Goal: Download file/media

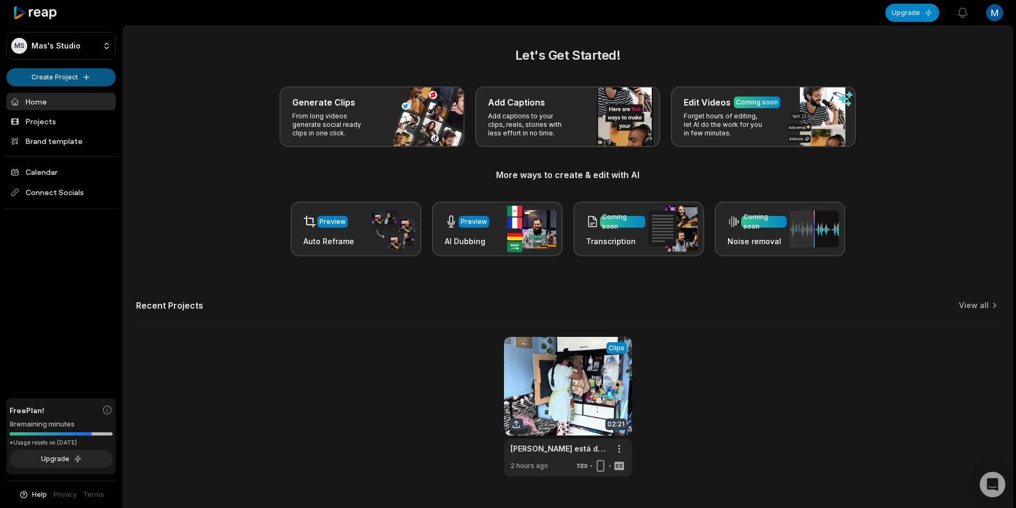
click at [77, 76] on html "MS [PERSON_NAME]'s Studio Create Project Home Projects Brand template Calendar …" at bounding box center [508, 254] width 1016 height 508
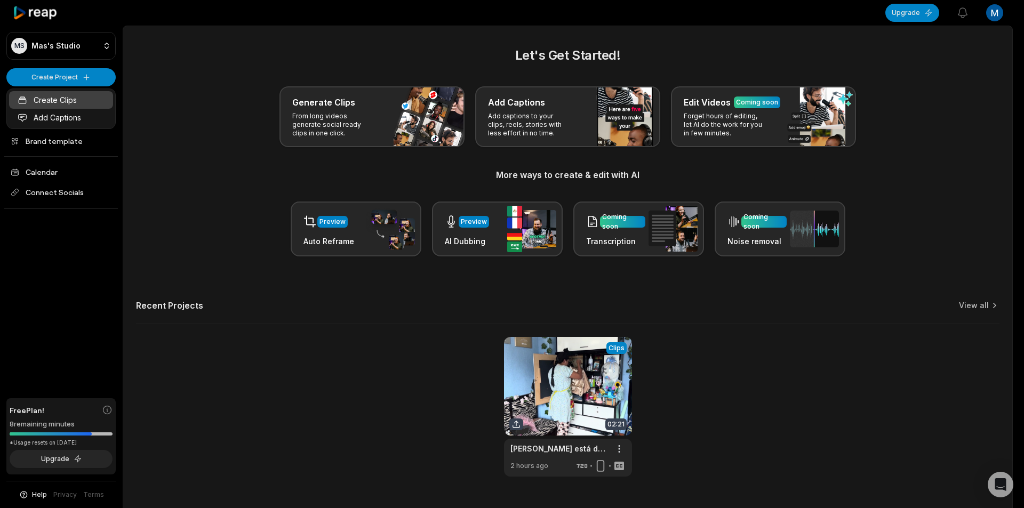
click at [87, 98] on link "Create Clips" at bounding box center [61, 100] width 104 height 18
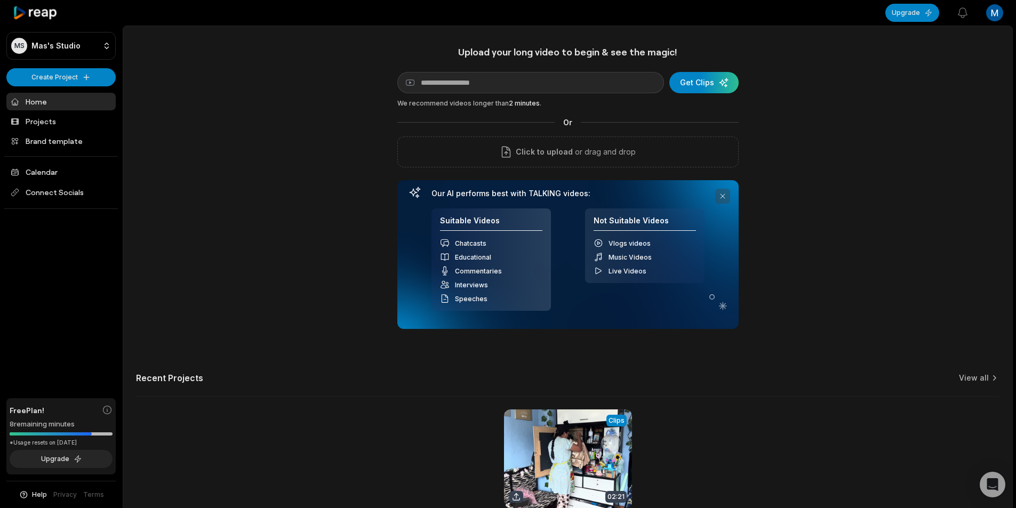
click at [721, 197] on button at bounding box center [722, 196] width 15 height 15
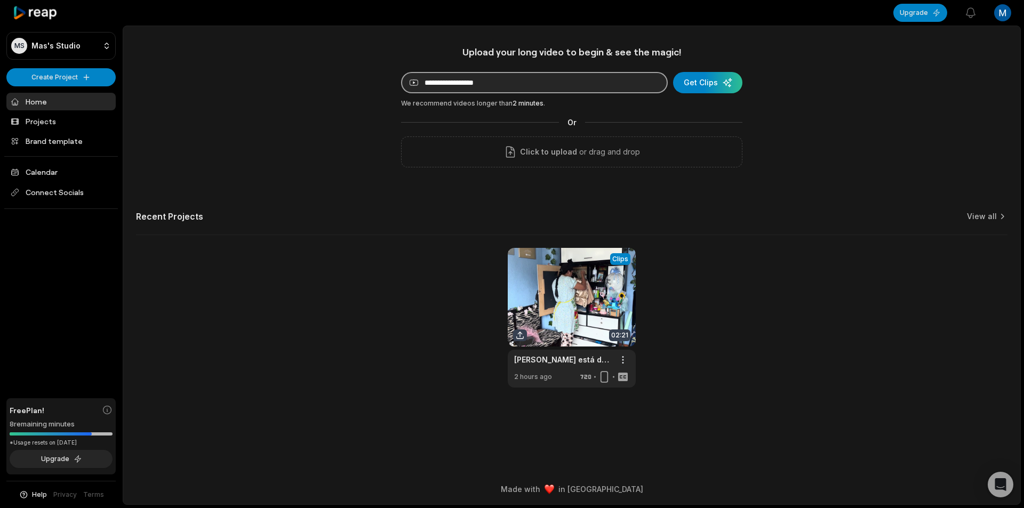
click at [553, 84] on input at bounding box center [534, 82] width 267 height 21
paste input "**********"
type input "**********"
click at [705, 86] on div "submit" at bounding box center [707, 82] width 69 height 21
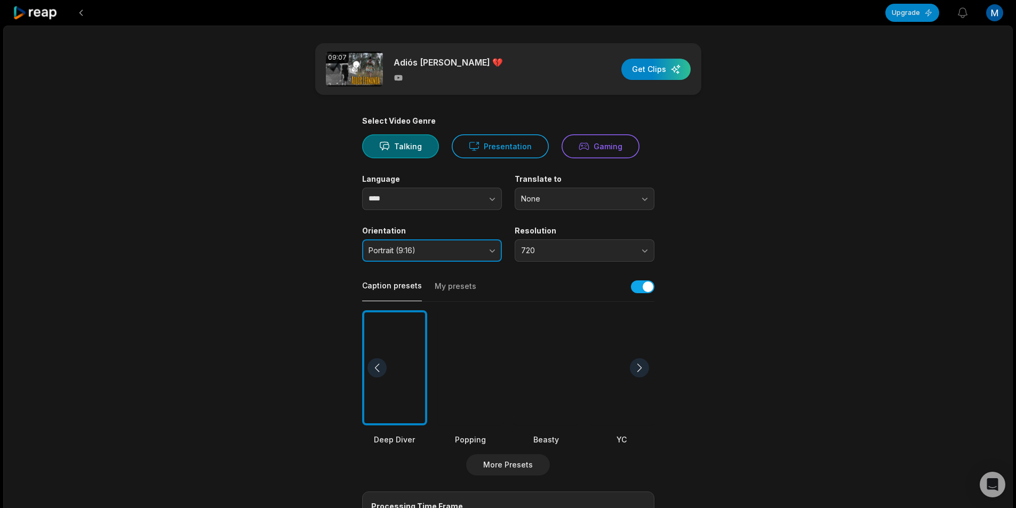
click at [421, 251] on span "Portrait (9:16)" at bounding box center [424, 251] width 112 height 10
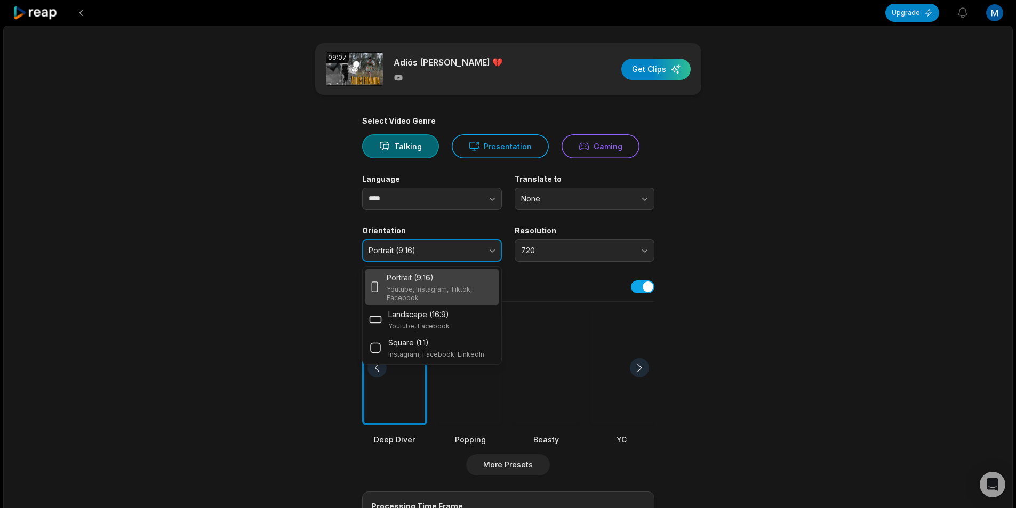
click at [421, 251] on span "Portrait (9:16)" at bounding box center [424, 251] width 112 height 10
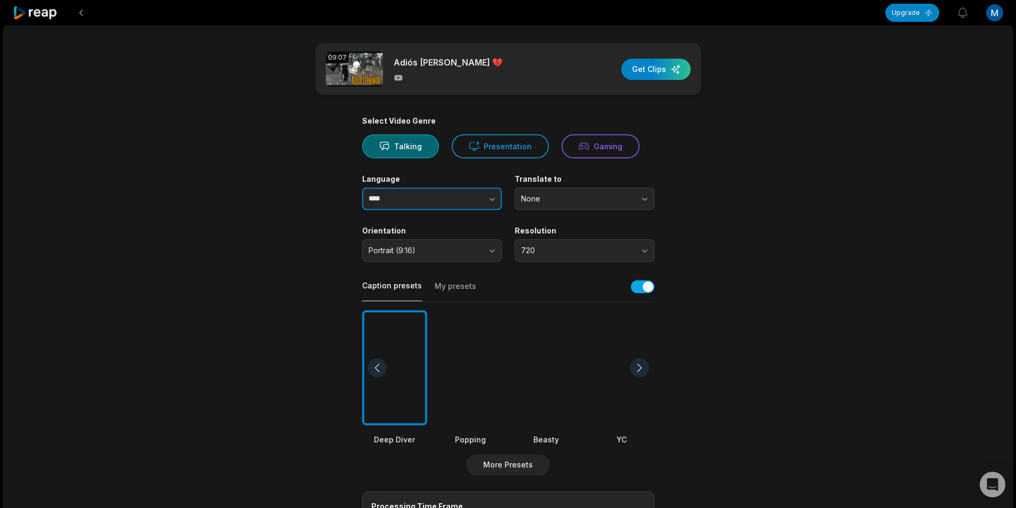
click at [423, 200] on input "****" at bounding box center [432, 199] width 140 height 22
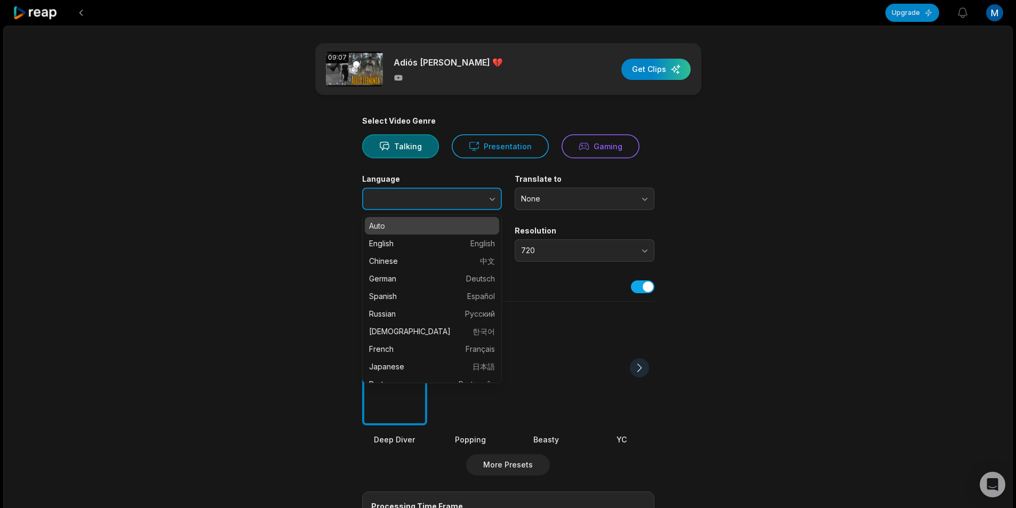
click at [491, 198] on icon "button" at bounding box center [492, 199] width 11 height 11
type input "*******"
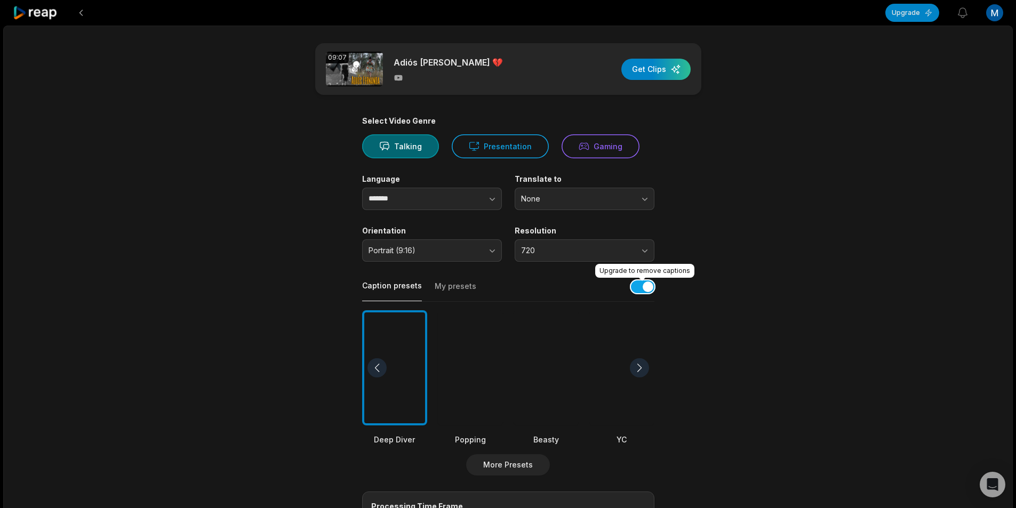
click at [642, 286] on button "button" at bounding box center [642, 286] width 23 height 13
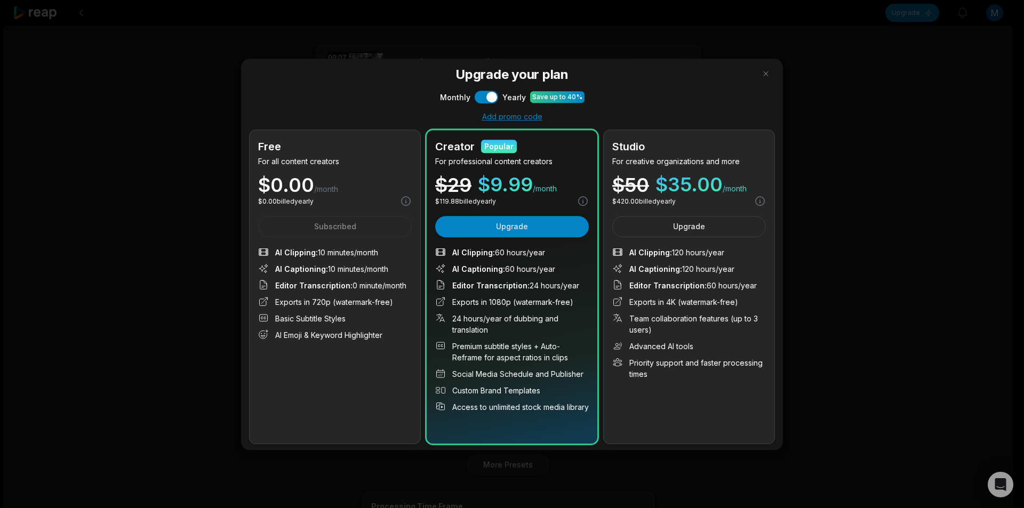
click at [325, 183] on span "/month" at bounding box center [326, 188] width 24 height 11
click at [337, 154] on div "Free" at bounding box center [335, 146] width 154 height 16
click at [758, 73] on button "button" at bounding box center [765, 73] width 17 height 17
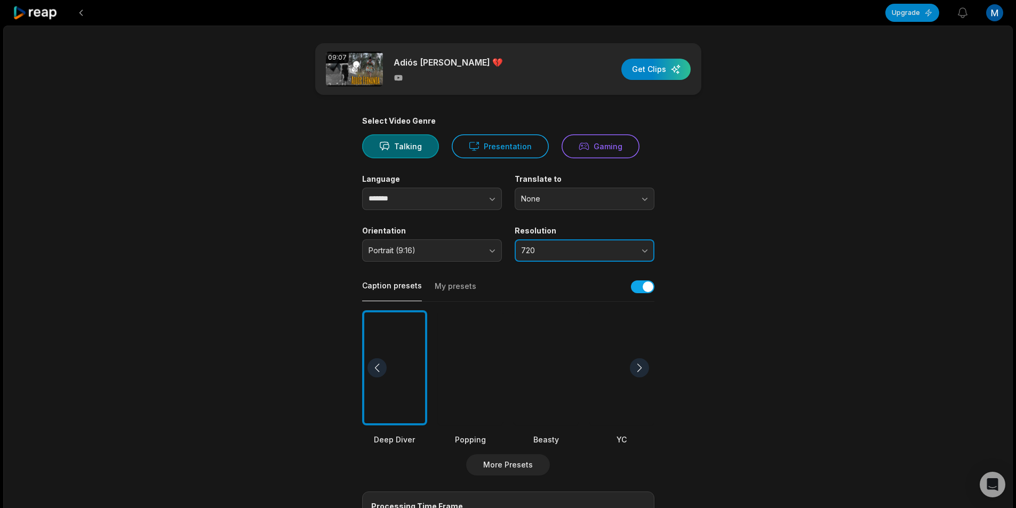
click at [555, 253] on span "720" at bounding box center [577, 251] width 112 height 10
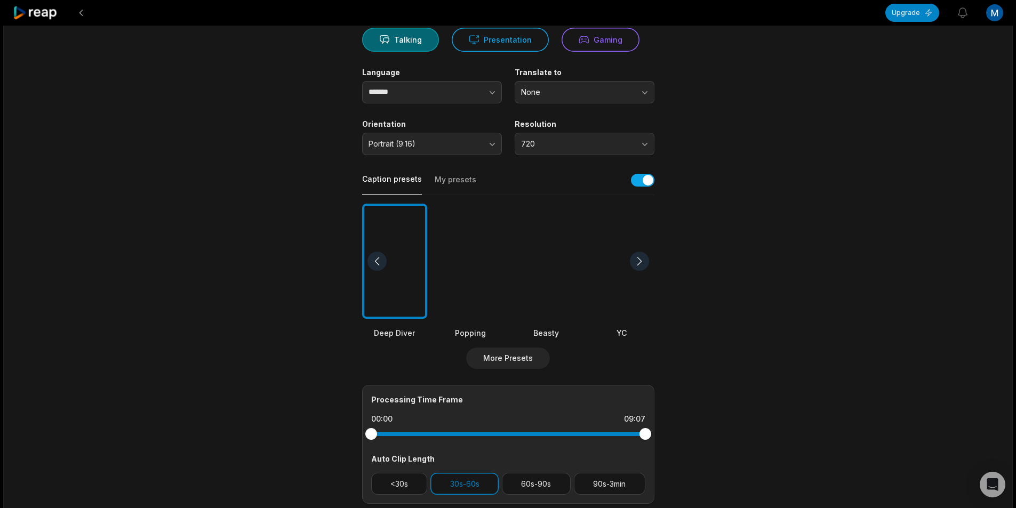
click at [475, 286] on div at bounding box center [470, 262] width 65 height 116
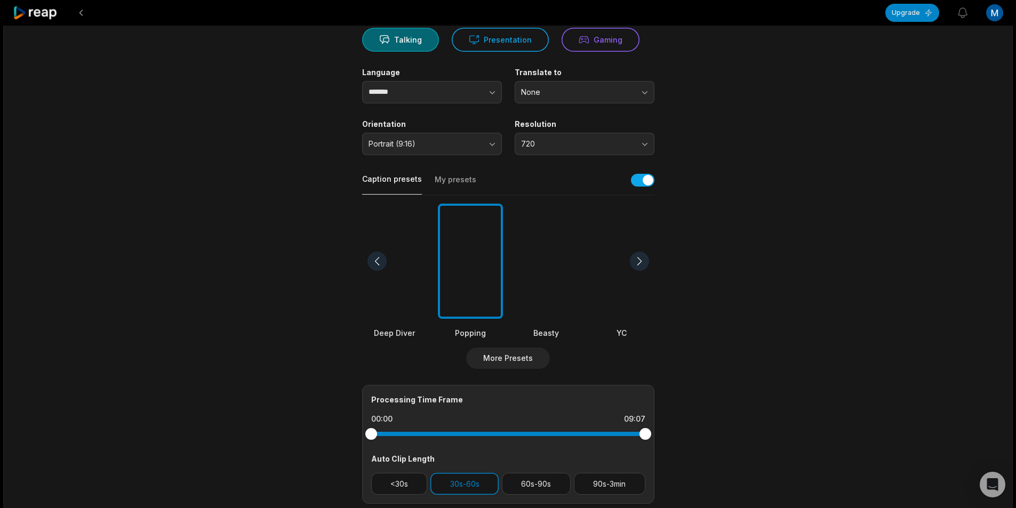
click at [392, 254] on div at bounding box center [394, 262] width 65 height 116
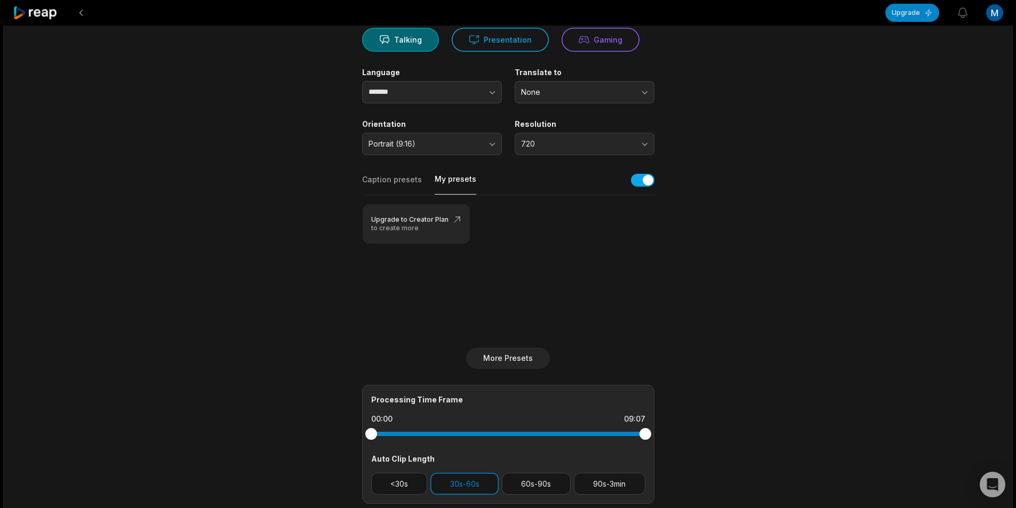
click at [464, 183] on button "My presets" at bounding box center [456, 184] width 42 height 21
click at [395, 181] on button "Caption presets" at bounding box center [392, 184] width 60 height 20
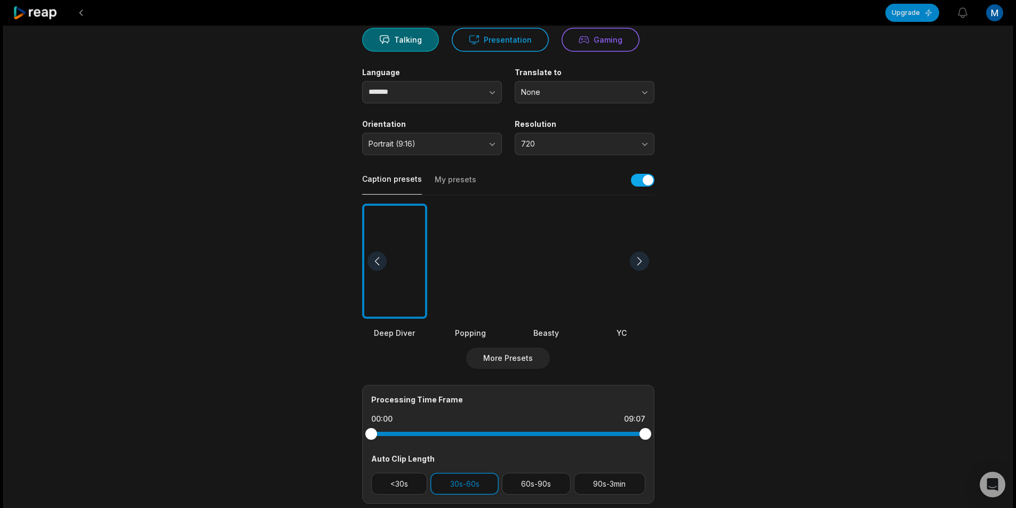
click at [437, 177] on button "My presets" at bounding box center [456, 184] width 42 height 20
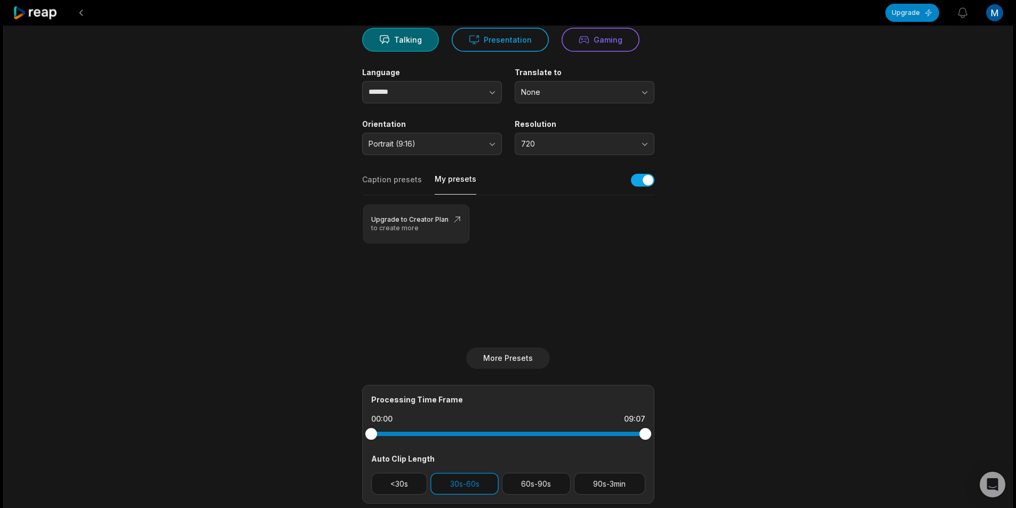
click at [383, 177] on button "Caption presets" at bounding box center [392, 184] width 60 height 20
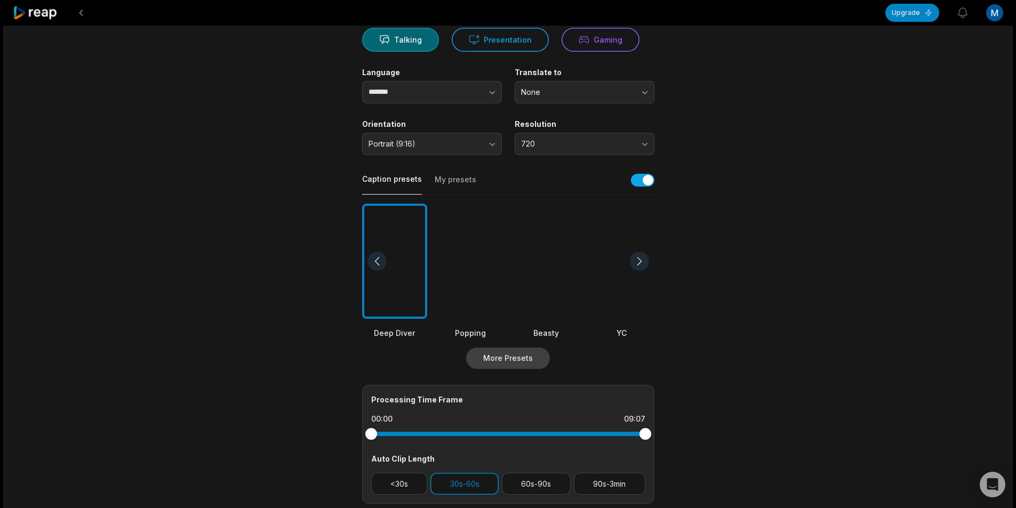
scroll to position [260, 0]
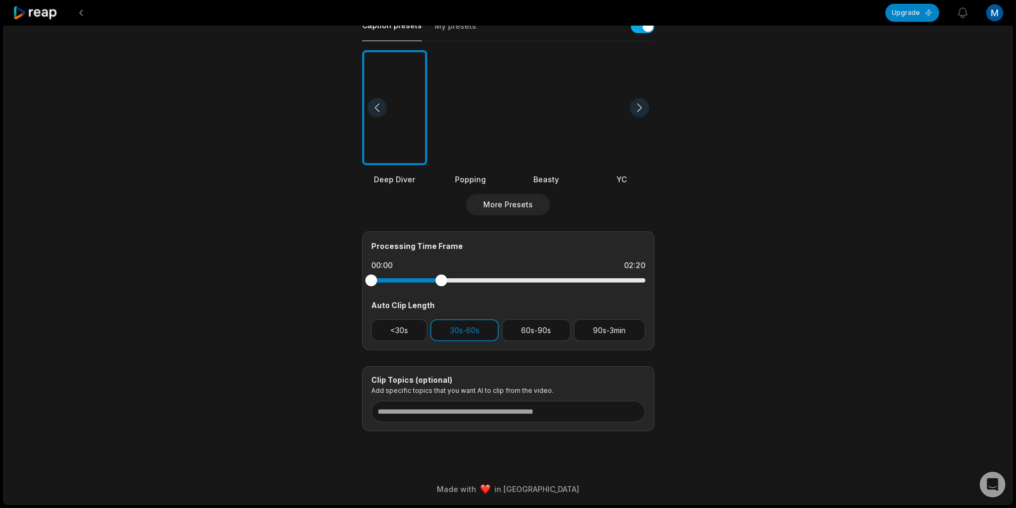
drag, startPoint x: 647, startPoint y: 282, endPoint x: 334, endPoint y: 278, distance: 313.0
click at [334, 278] on main "09:07 Adiós Fernanda 💔 Get Clips Select Video Genre Talking Presentation Gaming…" at bounding box center [508, 107] width 516 height 648
drag, startPoint x: 444, startPoint y: 283, endPoint x: 338, endPoint y: 270, distance: 106.9
click at [338, 270] on main "09:07 Adiós Fernanda 💔 Get Clips Select Video Genre Talking Presentation Gaming…" at bounding box center [508, 107] width 516 height 648
drag, startPoint x: 371, startPoint y: 282, endPoint x: 417, endPoint y: 282, distance: 46.4
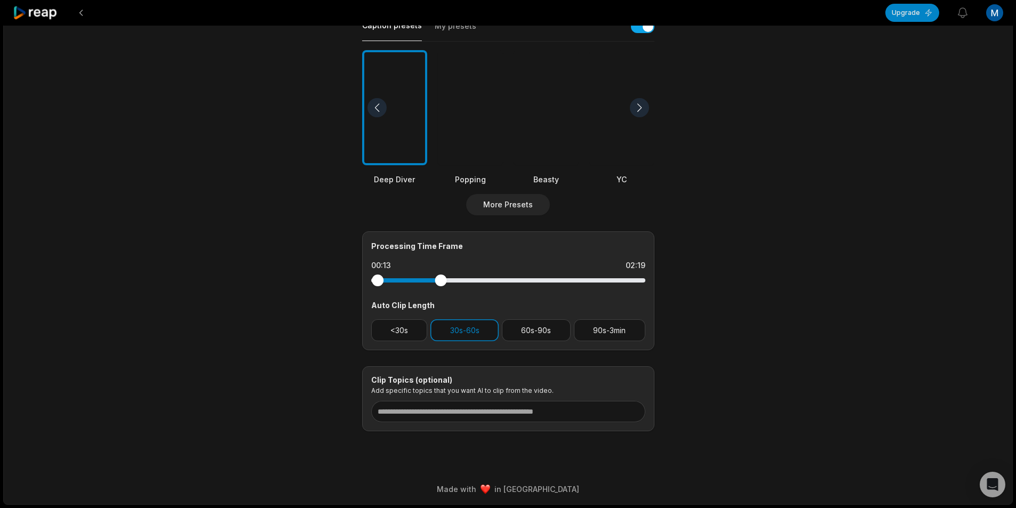
click at [421, 282] on div at bounding box center [508, 280] width 274 height 4
drag, startPoint x: 373, startPoint y: 280, endPoint x: 329, endPoint y: 277, distance: 43.8
click at [330, 277] on main "09:07 Adiós Fernanda 💔 Get Clips Select Video Genre Talking Presentation Gaming…" at bounding box center [508, 107] width 516 height 648
drag, startPoint x: 439, startPoint y: 283, endPoint x: 378, endPoint y: 278, distance: 61.5
click at [380, 278] on div at bounding box center [508, 280] width 274 height 4
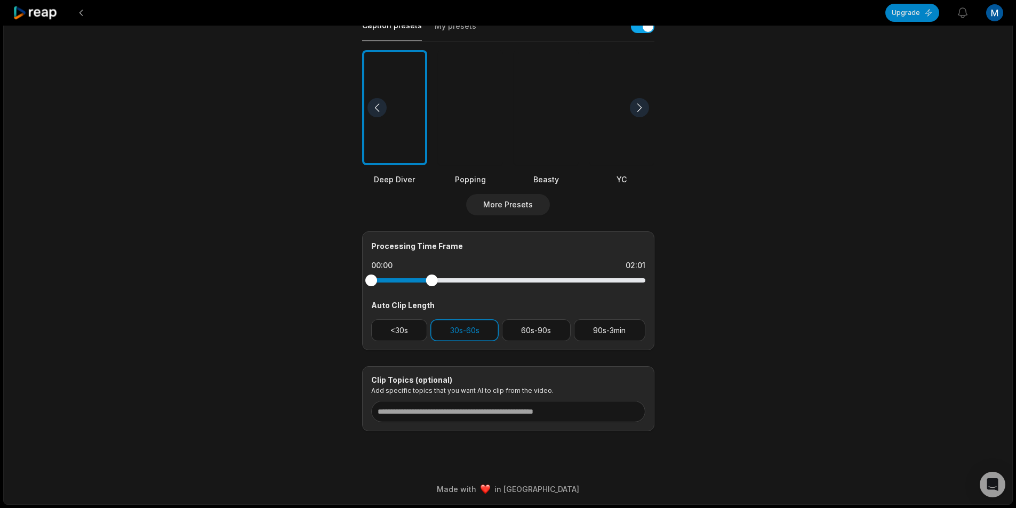
drag, startPoint x: 369, startPoint y: 278, endPoint x: 297, endPoint y: 267, distance: 73.3
click at [304, 269] on main "09:07 Adiós Fernanda 💔 Get Clips Select Video Genre Talking Presentation Gaming…" at bounding box center [508, 107] width 516 height 648
click at [384, 323] on button "<30s" at bounding box center [399, 330] width 57 height 22
drag, startPoint x: 431, startPoint y: 280, endPoint x: 229, endPoint y: 304, distance: 203.4
click at [229, 304] on div "09:07 Adiós Fernanda 💔 Get Clips Select Video Genre Talking Presentation Gaming…" at bounding box center [507, 135] width 1009 height 740
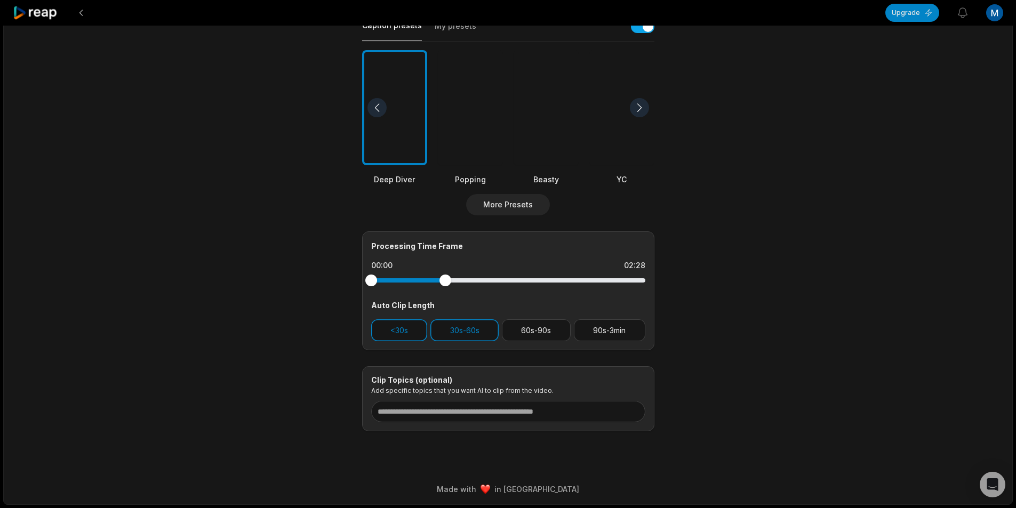
drag, startPoint x: 439, startPoint y: 281, endPoint x: 306, endPoint y: 285, distance: 133.9
click at [306, 285] on main "09:07 Adiós Fernanda 💔 Get Clips Select Video Genre Talking Presentation Gaming…" at bounding box center [508, 107] width 516 height 648
click at [397, 326] on button "<30s" at bounding box center [399, 330] width 57 height 22
click at [471, 327] on button "30s-60s" at bounding box center [464, 330] width 68 height 22
drag, startPoint x: 447, startPoint y: 282, endPoint x: 300, endPoint y: 283, distance: 146.6
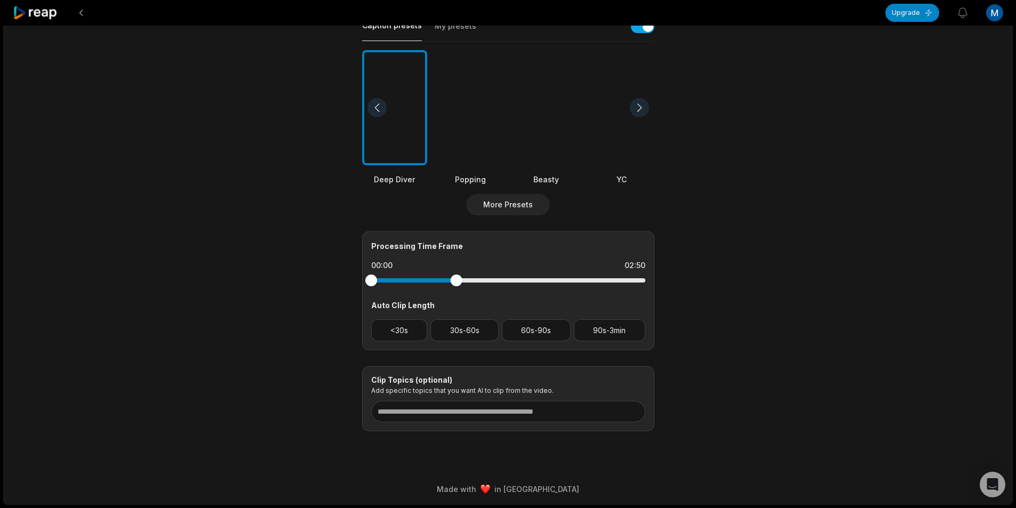
click at [300, 283] on main "09:07 Adiós Fernanda 💔 Get Clips Select Video Genre Talking Presentation Gaming…" at bounding box center [508, 107] width 516 height 648
drag, startPoint x: 455, startPoint y: 284, endPoint x: 409, endPoint y: 283, distance: 45.3
click at [409, 283] on div at bounding box center [508, 280] width 274 height 19
click at [404, 326] on button "<30s" at bounding box center [399, 330] width 57 height 22
drag, startPoint x: 432, startPoint y: 284, endPoint x: 408, endPoint y: 282, distance: 24.6
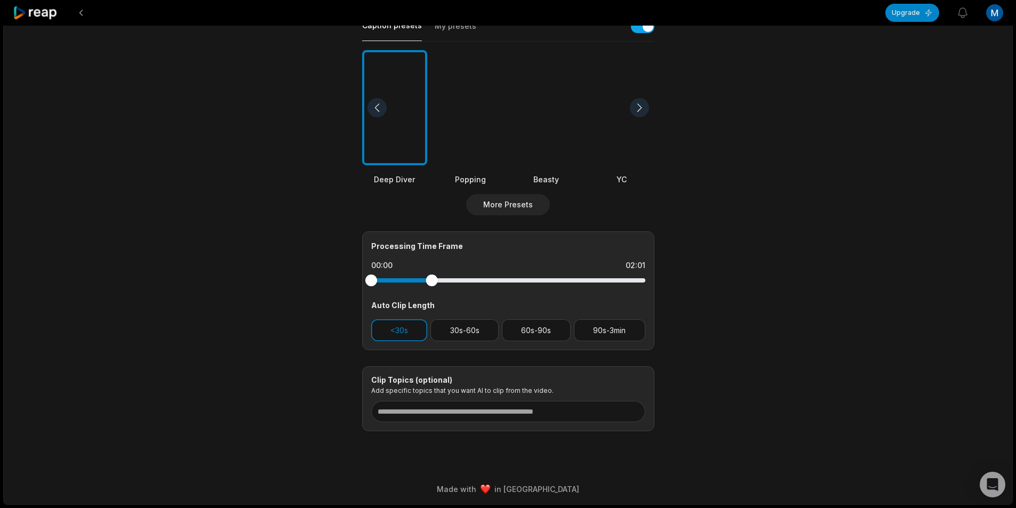
click at [408, 282] on div at bounding box center [508, 280] width 274 height 4
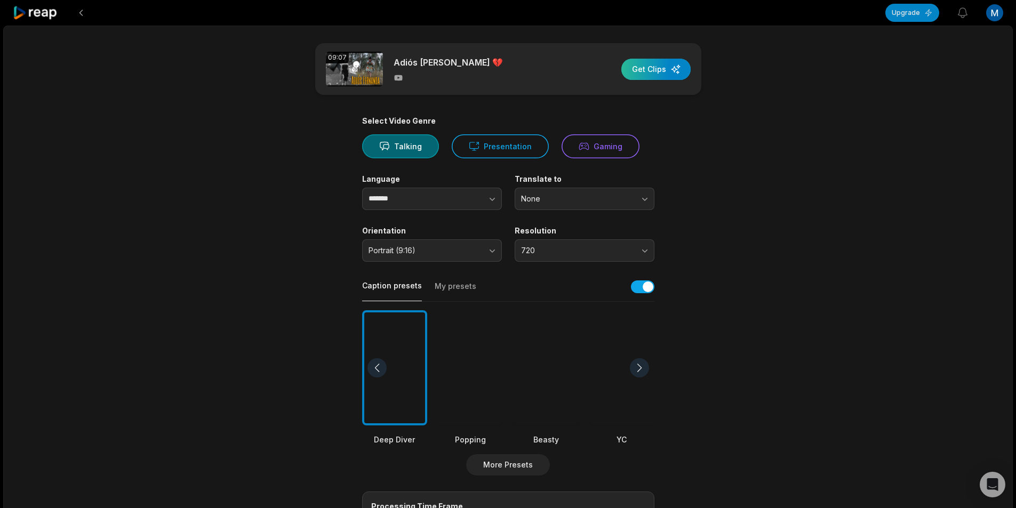
click at [649, 73] on div "button" at bounding box center [655, 69] width 69 height 21
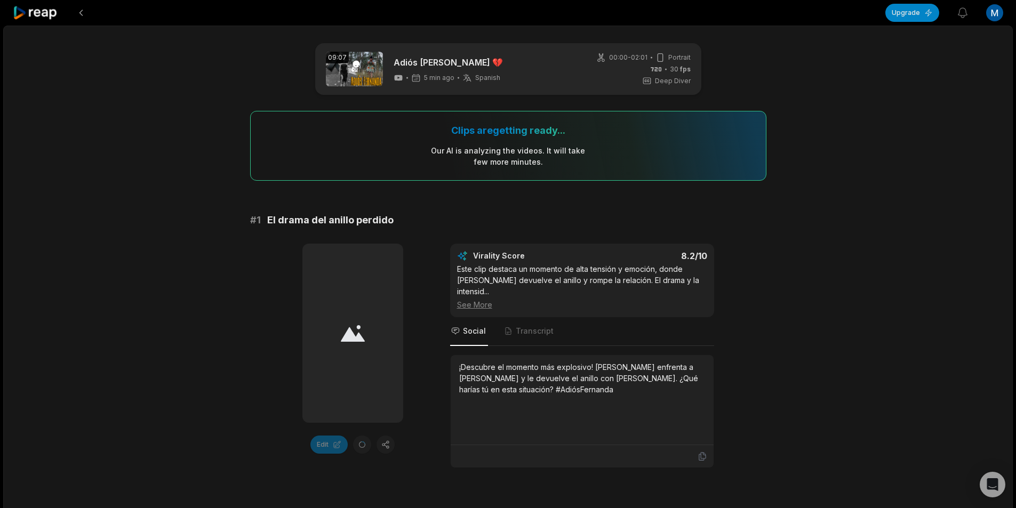
click at [484, 304] on div "See More" at bounding box center [582, 304] width 250 height 11
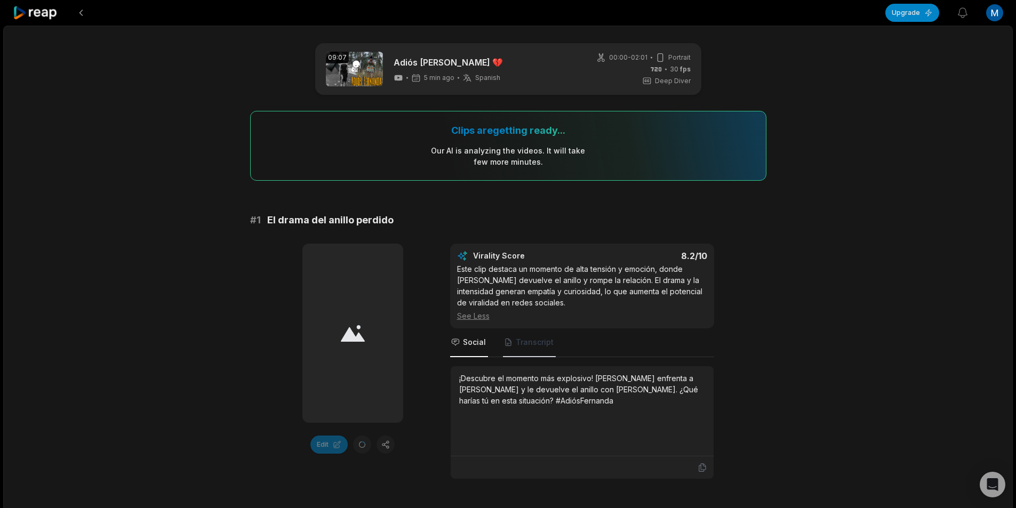
click at [523, 340] on span "Transcript" at bounding box center [535, 342] width 38 height 11
click at [475, 344] on span "Social" at bounding box center [474, 342] width 23 height 11
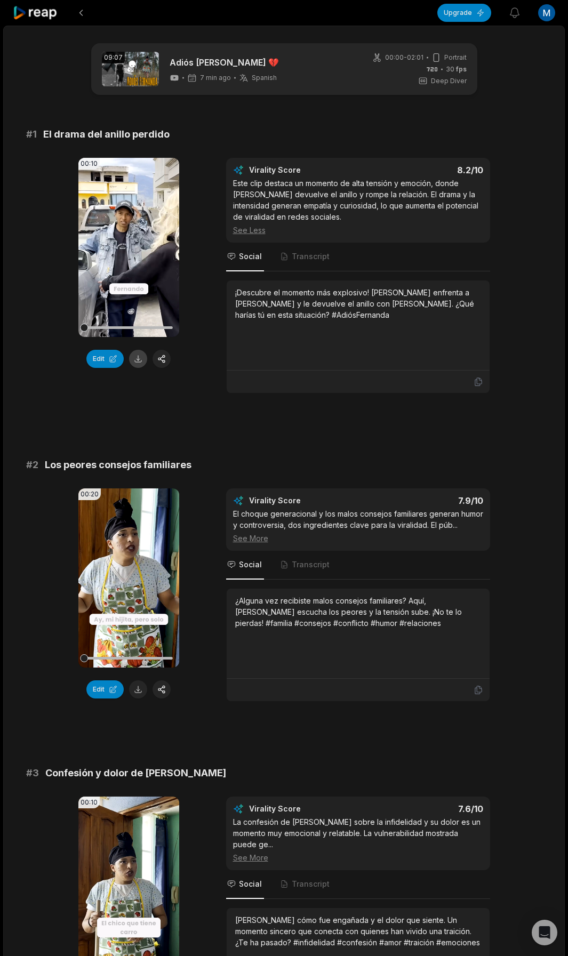
click at [139, 363] on button at bounding box center [138, 359] width 18 height 18
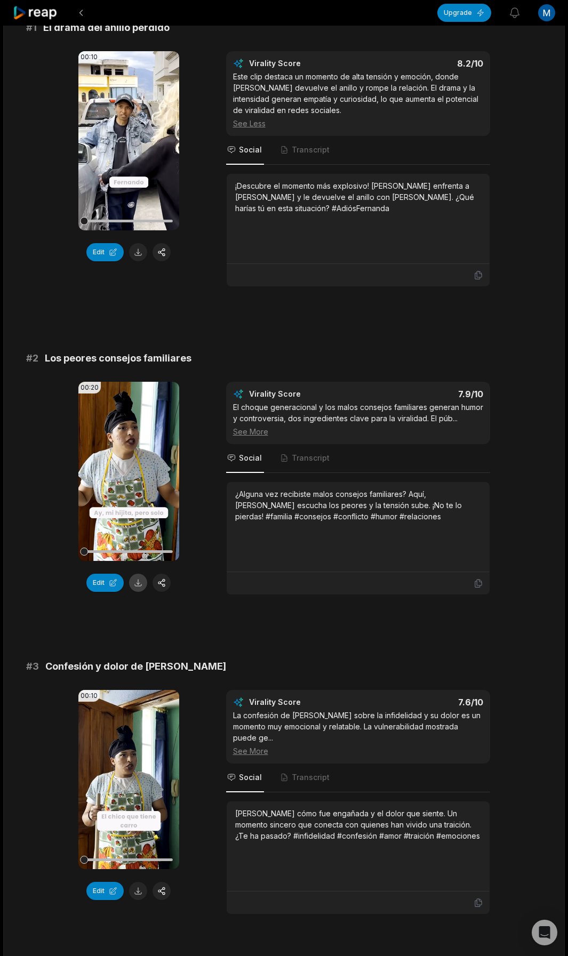
click at [135, 508] on button at bounding box center [138, 583] width 18 height 18
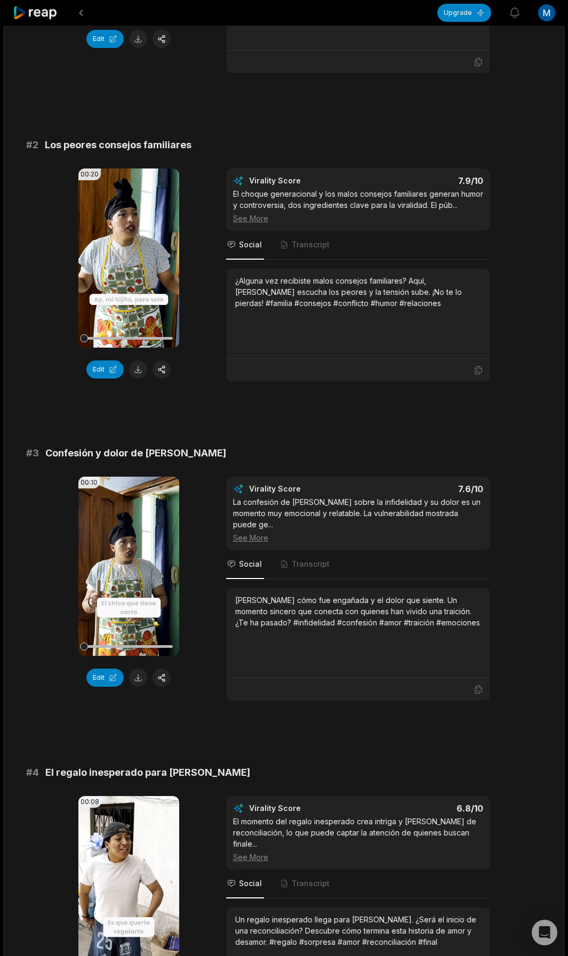
scroll to position [427, 0]
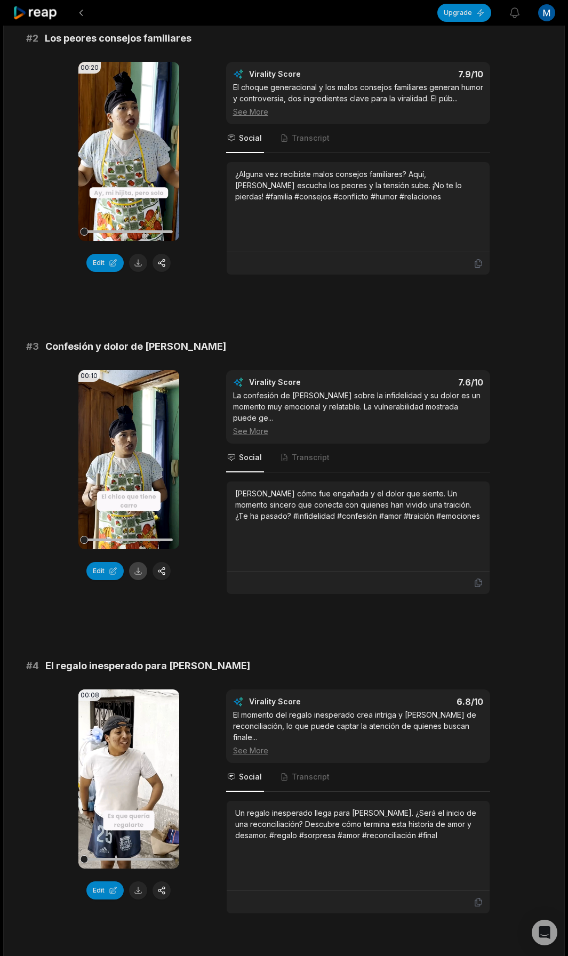
click at [141, 508] on button at bounding box center [138, 571] width 18 height 18
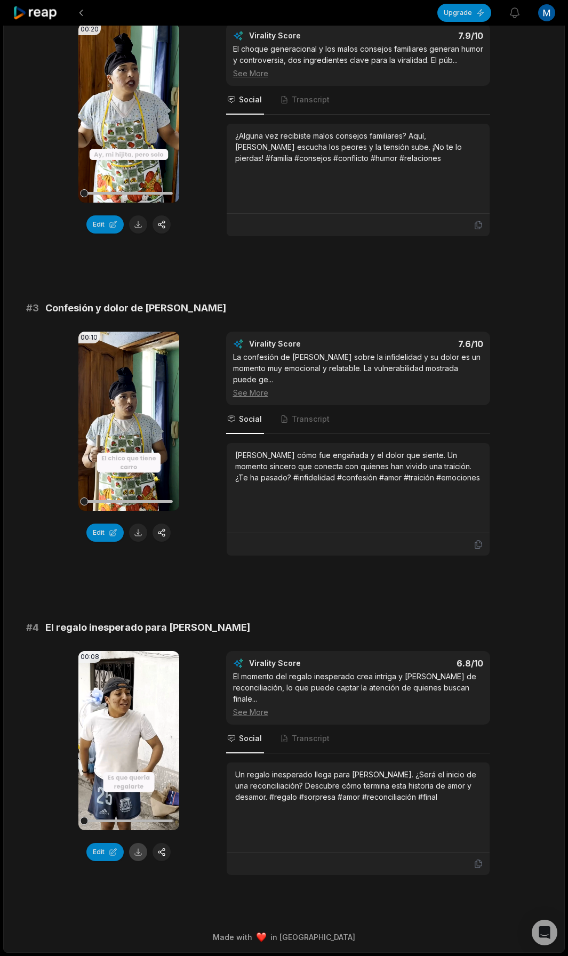
click at [138, 508] on button at bounding box center [138, 852] width 18 height 18
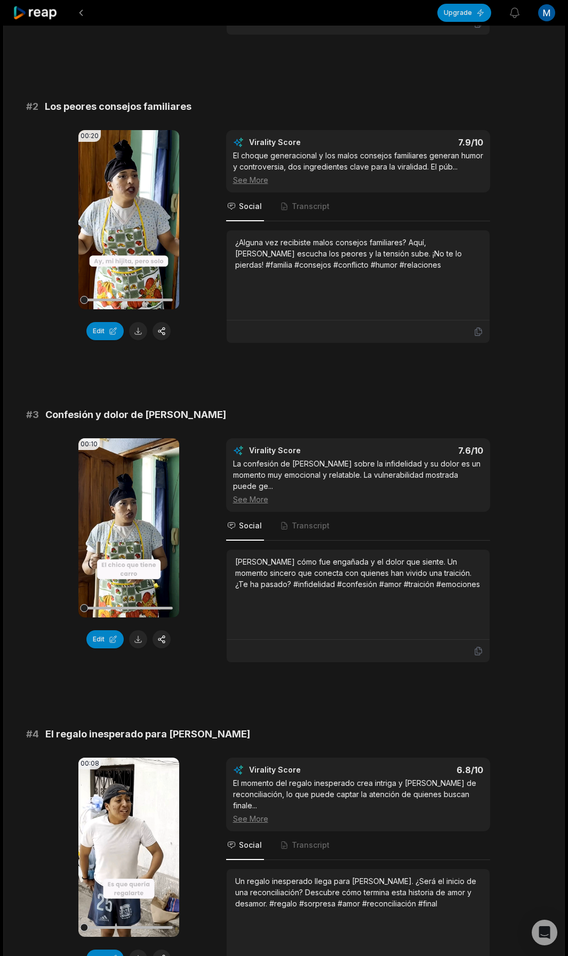
scroll to position [252, 0]
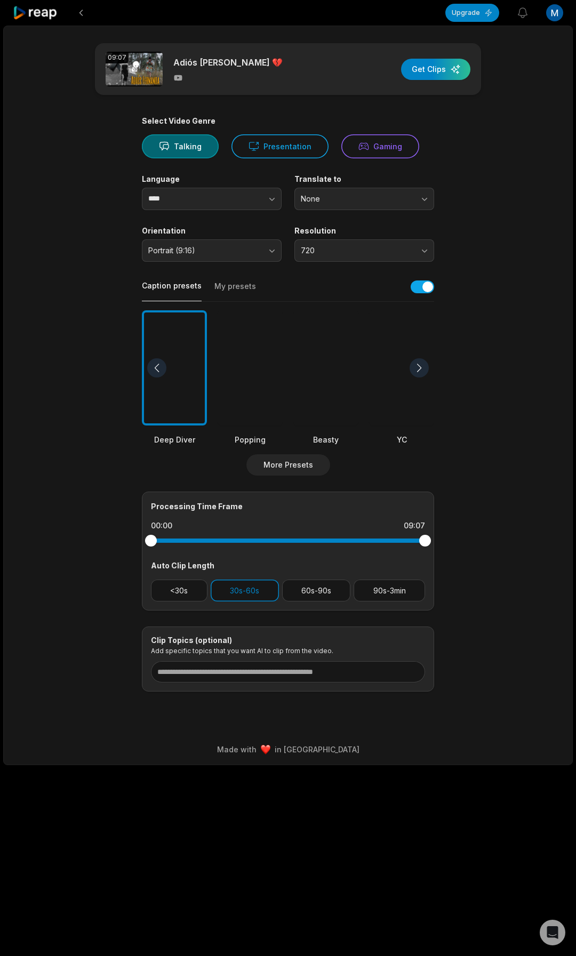
click at [308, 381] on div at bounding box center [325, 368] width 65 height 116
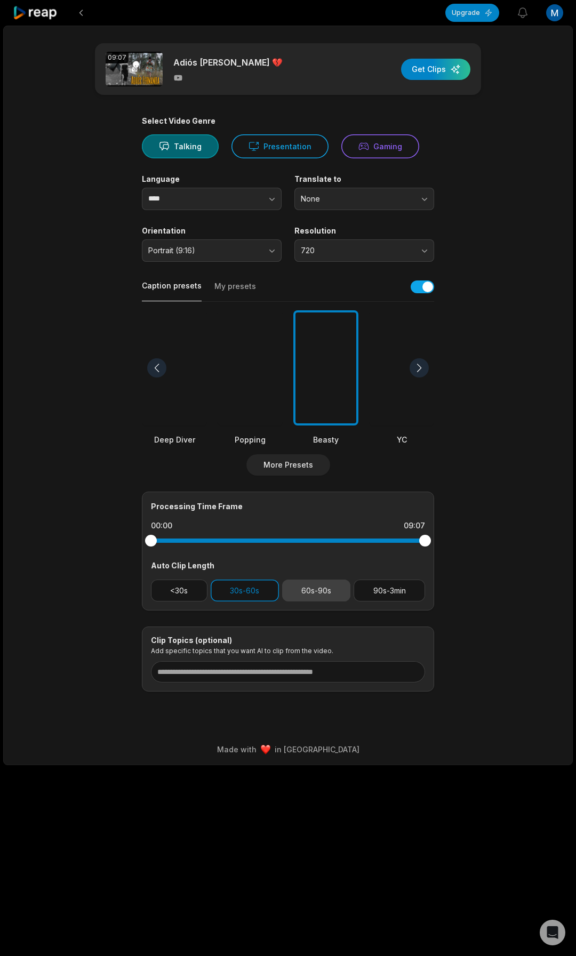
click at [298, 508] on button "60s-90s" at bounding box center [316, 591] width 69 height 22
click at [247, 508] on button "30s-60s" at bounding box center [245, 591] width 68 height 22
click at [435, 71] on div "button" at bounding box center [435, 69] width 69 height 21
click at [431, 70] on div "button" at bounding box center [435, 69] width 69 height 21
click at [46, 17] on icon at bounding box center [35, 13] width 45 height 14
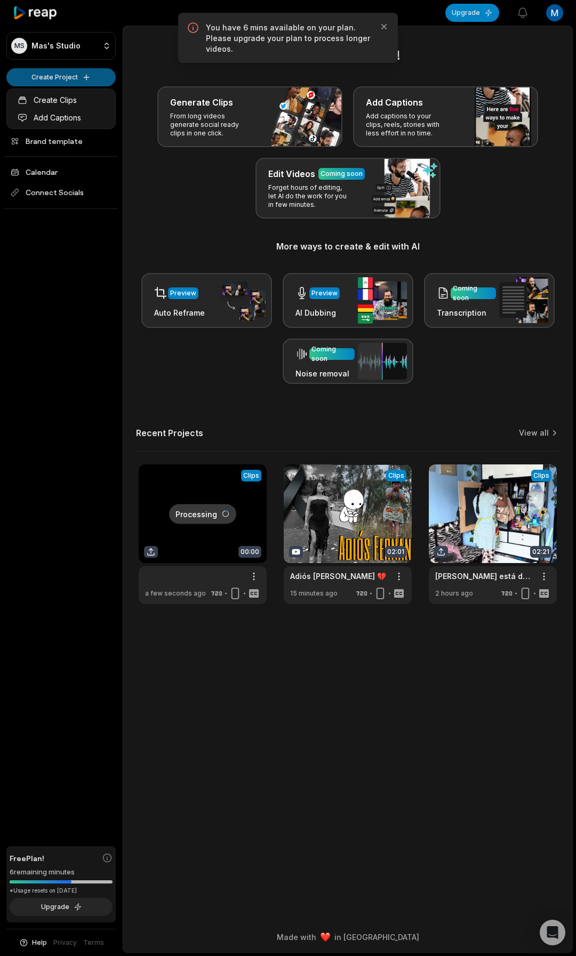
click at [61, 74] on html "MS Mas's Studio Create Project Home Projects Brand template Calendar Connect So…" at bounding box center [288, 478] width 576 height 956
click at [61, 95] on link "Create Clips" at bounding box center [61, 100] width 104 height 18
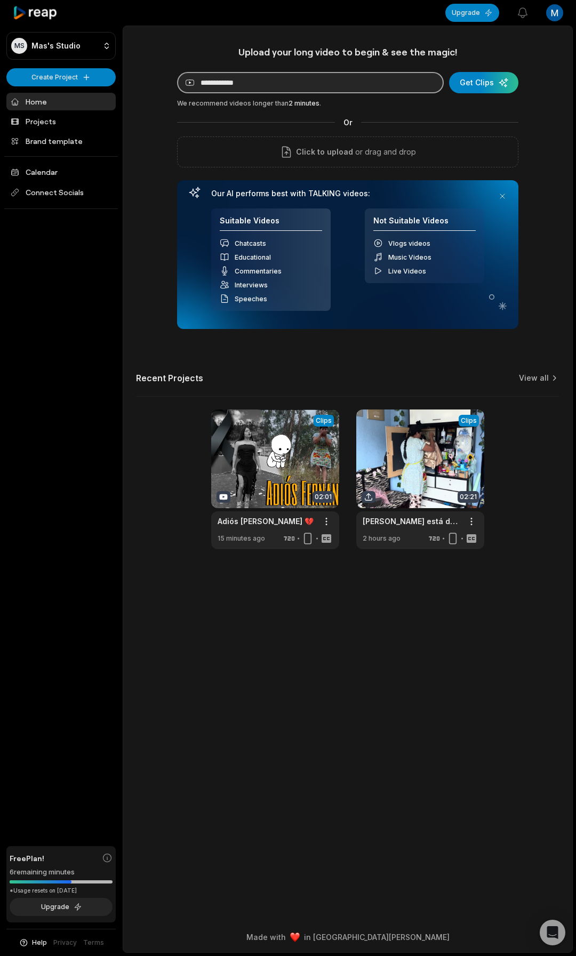
click at [383, 85] on input "**********" at bounding box center [310, 82] width 267 height 21
paste input "**********"
type input "**********"
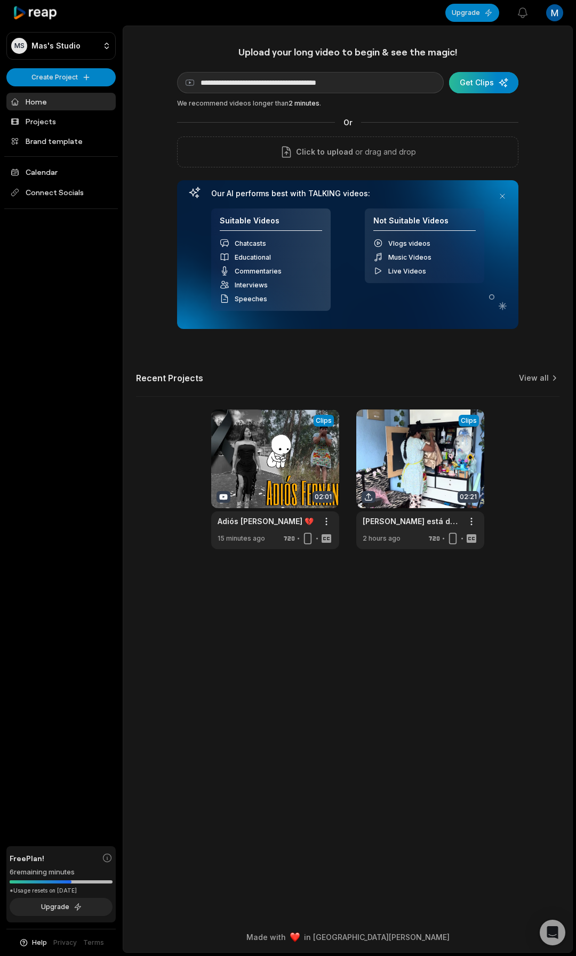
click at [483, 83] on div "submit" at bounding box center [483, 82] width 69 height 21
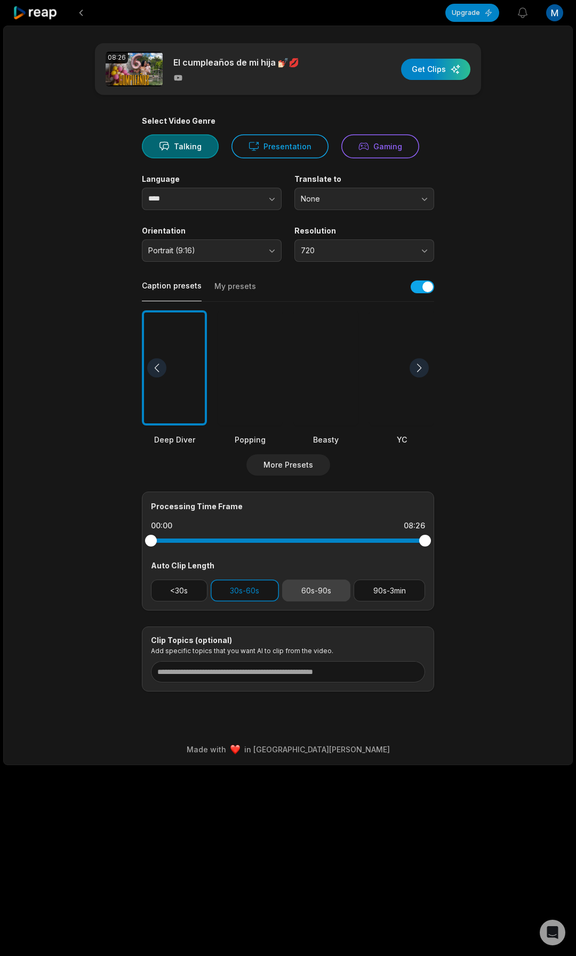
click at [328, 592] on button "60s-90s" at bounding box center [316, 591] width 69 height 22
click at [270, 591] on button "30s-60s" at bounding box center [245, 591] width 68 height 22
click at [308, 386] on div at bounding box center [325, 368] width 65 height 116
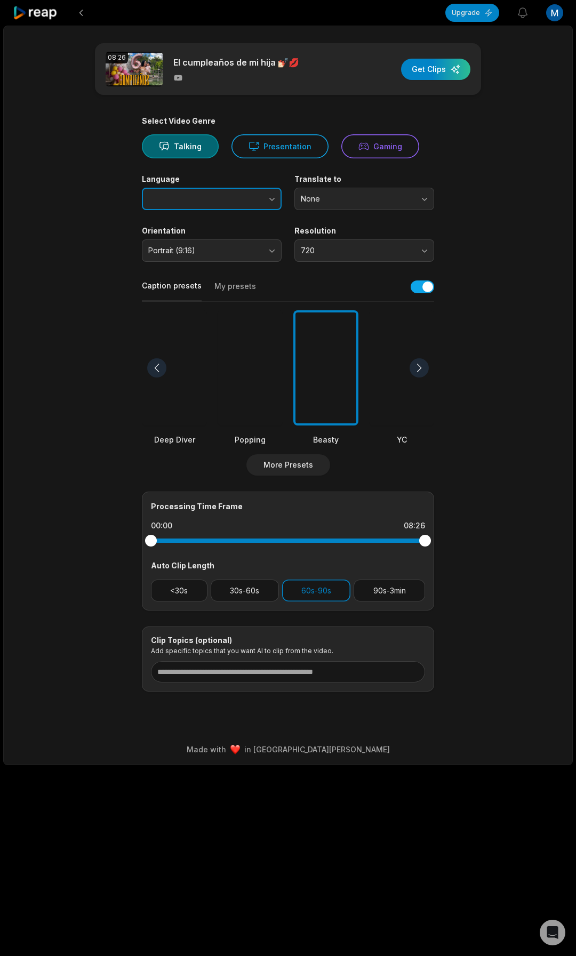
click at [228, 195] on button "button" at bounding box center [251, 199] width 61 height 22
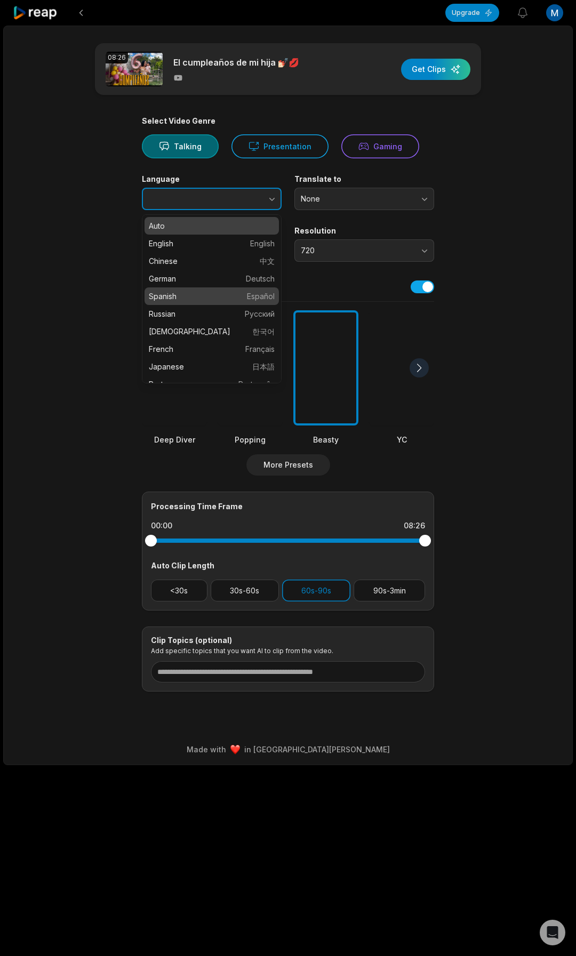
type input "*******"
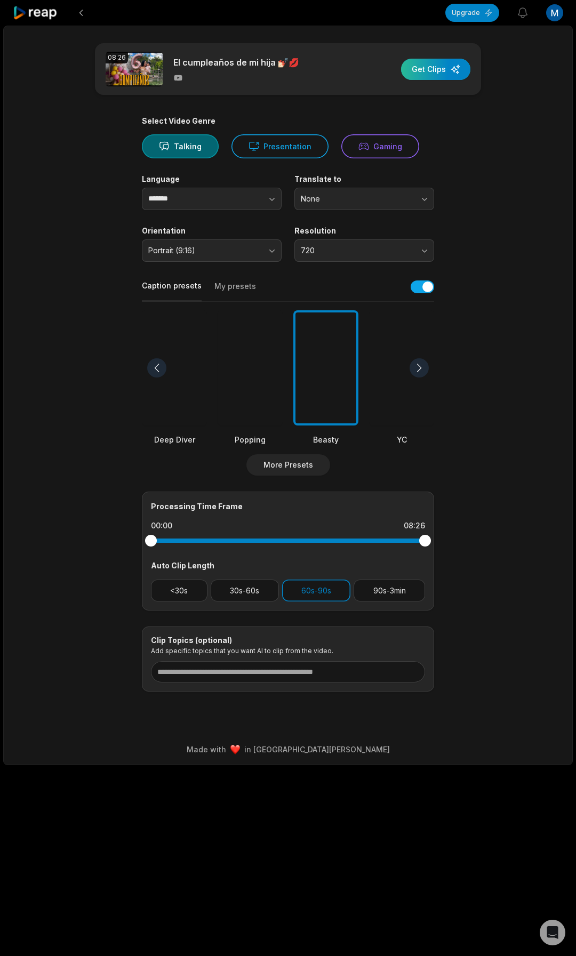
click at [432, 67] on div "button" at bounding box center [435, 69] width 69 height 21
click at [438, 71] on div "button" at bounding box center [435, 69] width 69 height 21
drag, startPoint x: 426, startPoint y: 541, endPoint x: 126, endPoint y: 519, distance: 300.9
click at [126, 519] on main "08:26 El cumpleaños de mi hija 💅🏻💋 Get Clips Select Video Genre Talking Present…" at bounding box center [288, 367] width 516 height 648
click at [342, 399] on div at bounding box center [325, 368] width 65 height 116
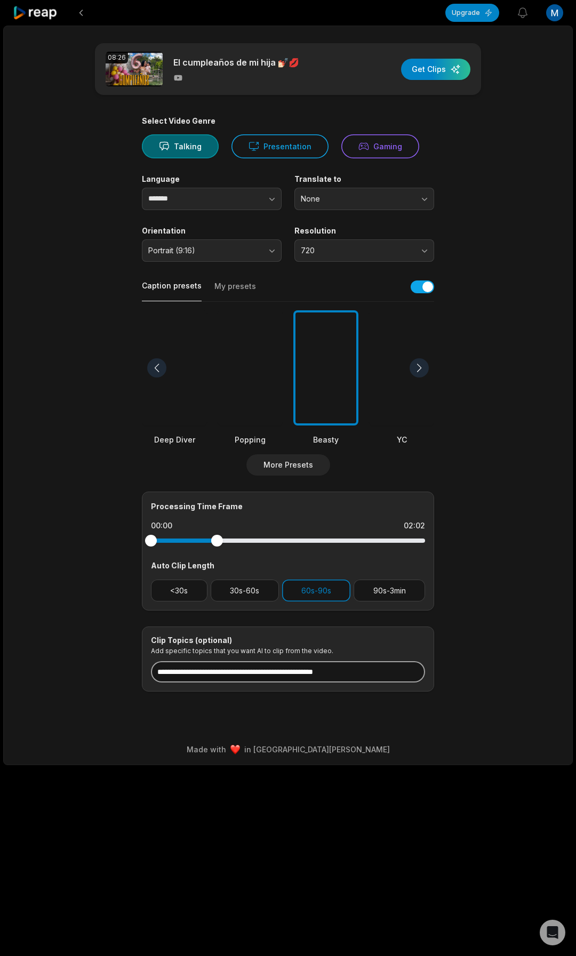
drag, startPoint x: 384, startPoint y: 674, endPoint x: 216, endPoint y: 667, distance: 168.1
click at [216, 667] on input at bounding box center [288, 671] width 274 height 21
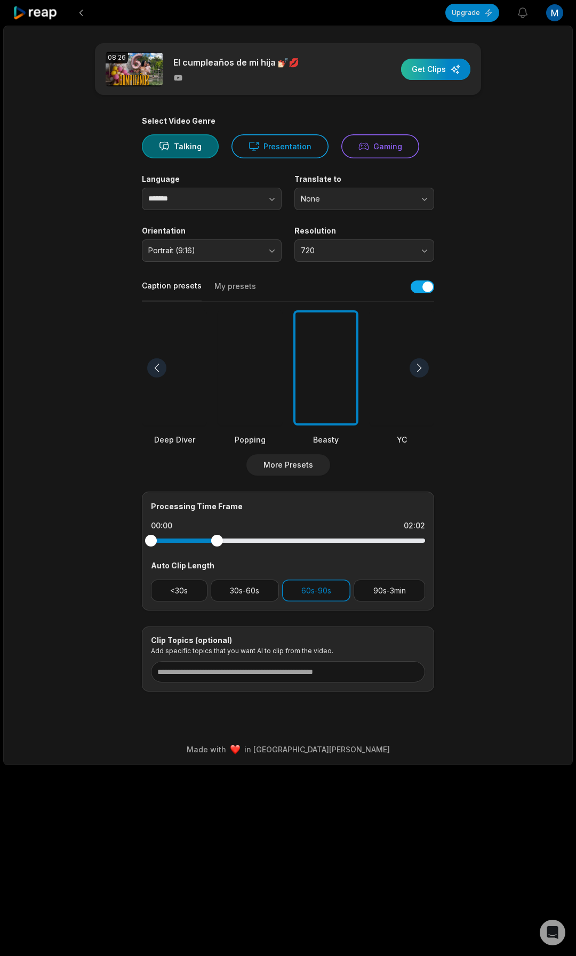
click at [421, 69] on div "button" at bounding box center [435, 69] width 69 height 21
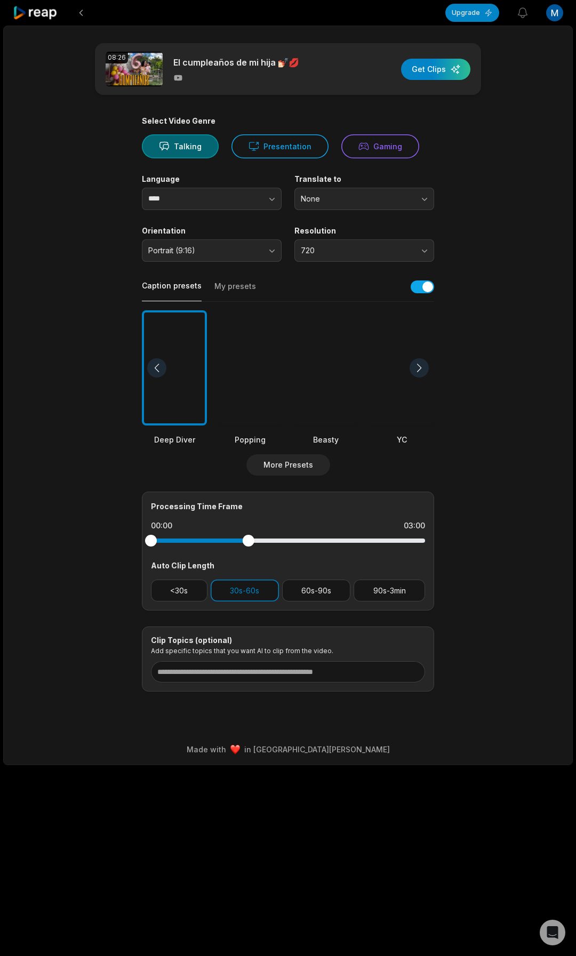
drag, startPoint x: 426, startPoint y: 542, endPoint x: 248, endPoint y: 543, distance: 177.5
click at [248, 543] on div at bounding box center [249, 541] width 12 height 12
click at [445, 71] on div "button" at bounding box center [435, 69] width 69 height 21
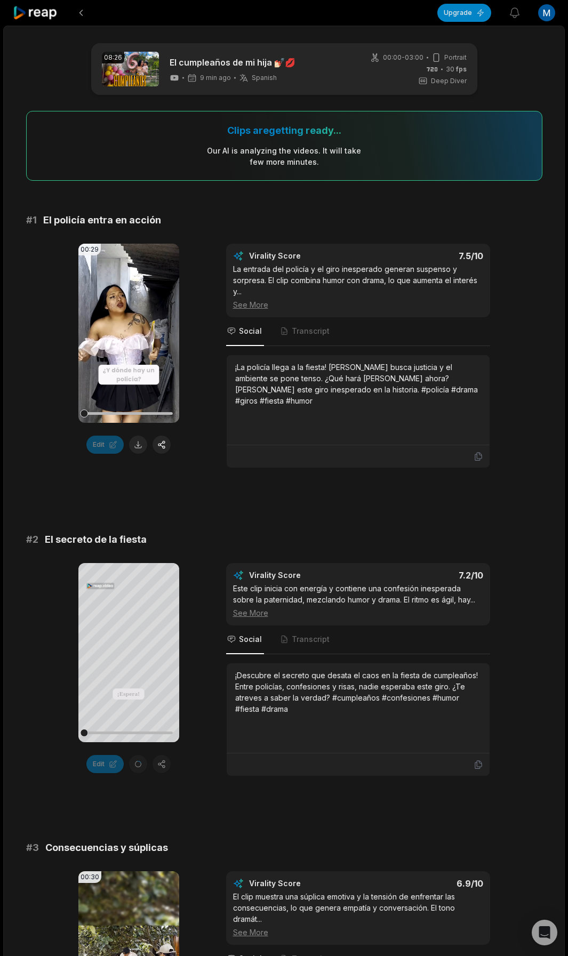
drag, startPoint x: 135, startPoint y: 447, endPoint x: 140, endPoint y: 488, distance: 41.3
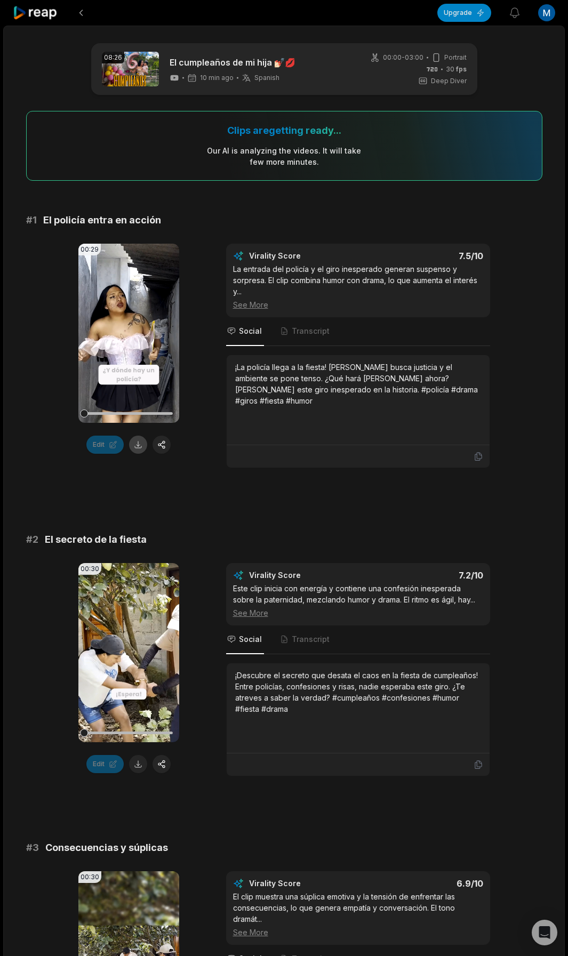
click at [138, 447] on button at bounding box center [138, 445] width 18 height 18
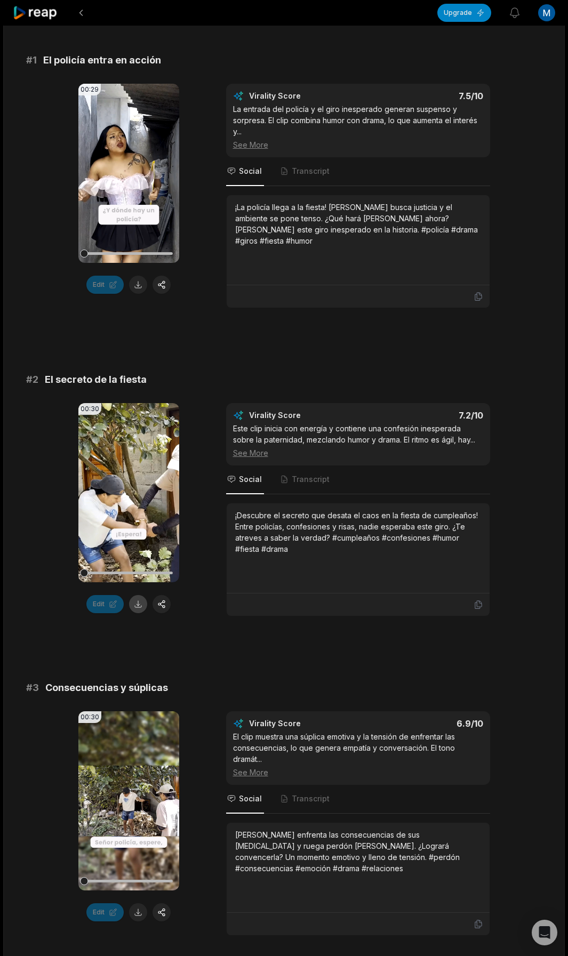
click at [136, 608] on button at bounding box center [138, 604] width 18 height 18
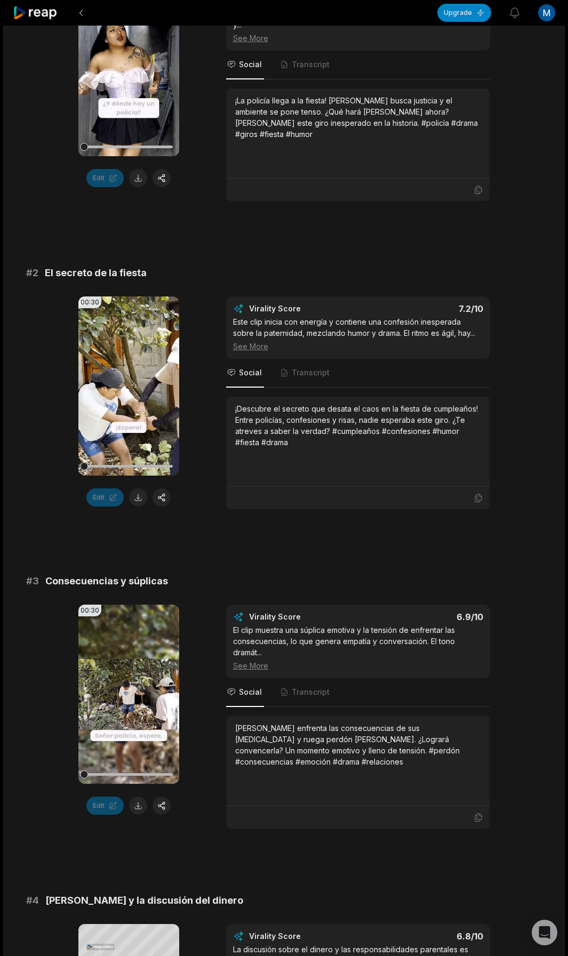
scroll to position [320, 0]
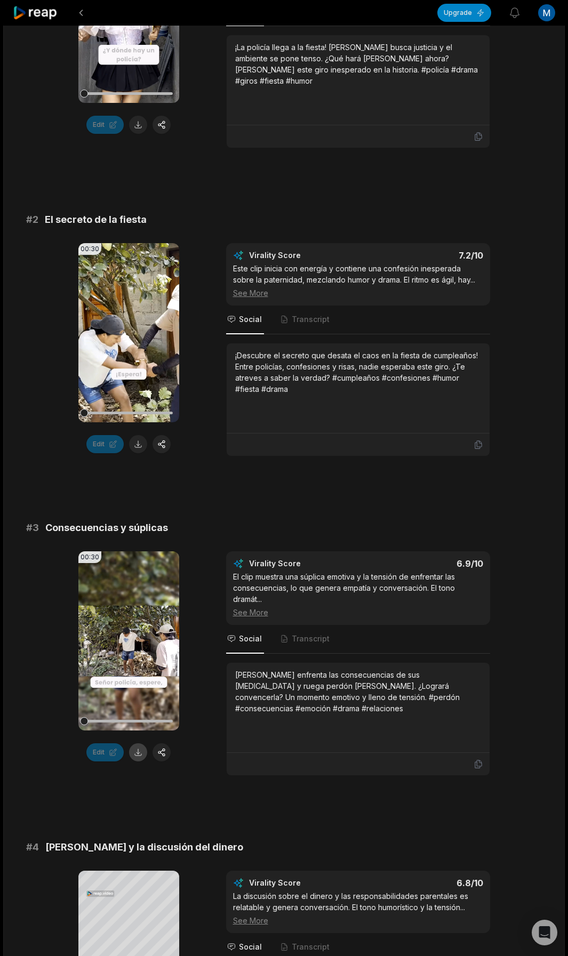
click at [138, 756] on button at bounding box center [138, 752] width 18 height 18
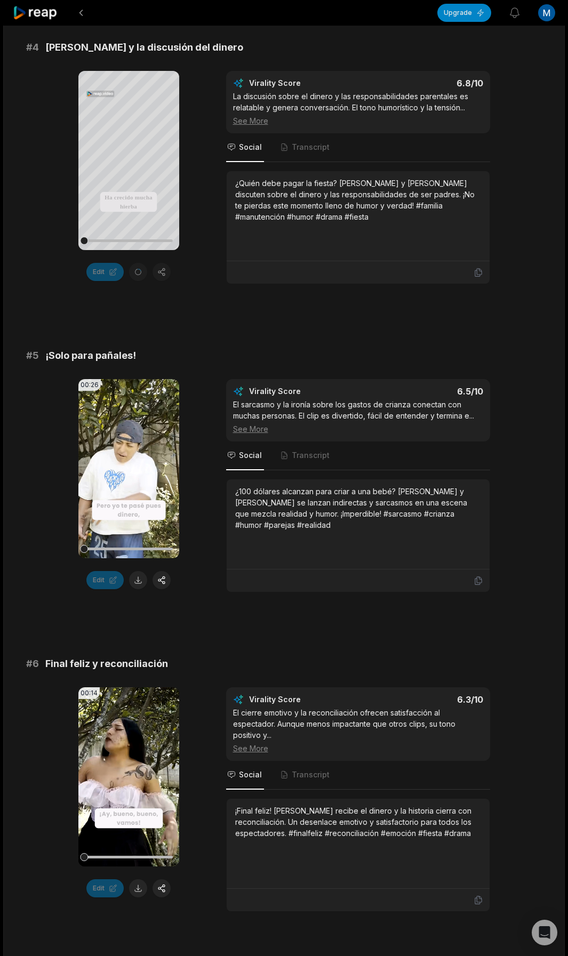
scroll to position [1156, 0]
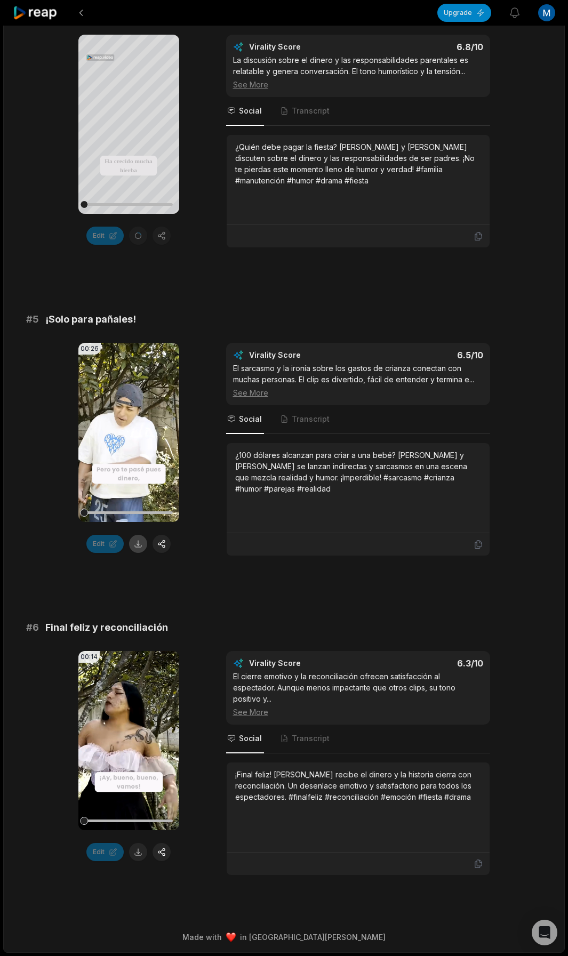
click at [140, 547] on button at bounding box center [138, 544] width 18 height 18
click at [136, 854] on button at bounding box center [138, 852] width 18 height 18
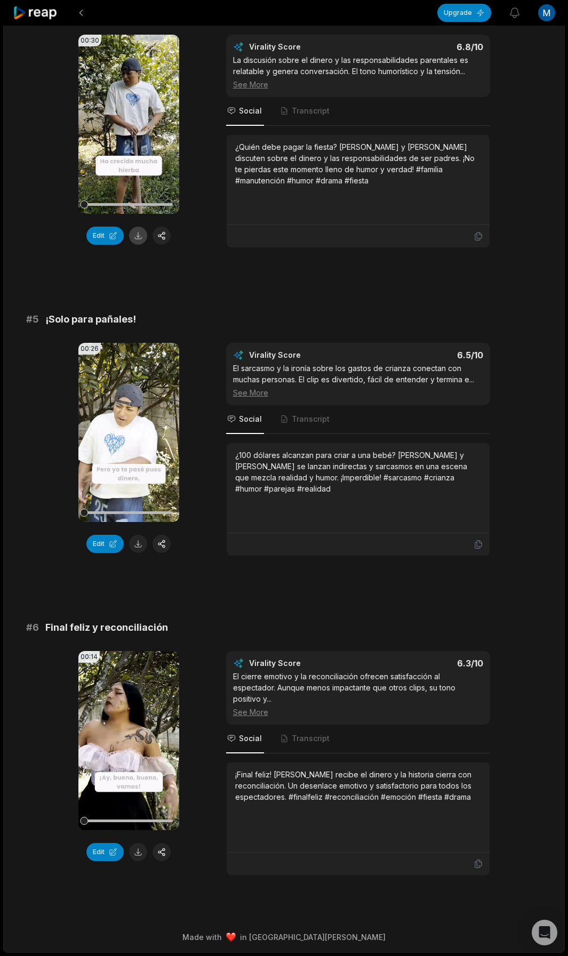
click at [134, 236] on button at bounding box center [138, 236] width 18 height 18
